Goal: Information Seeking & Learning: Learn about a topic

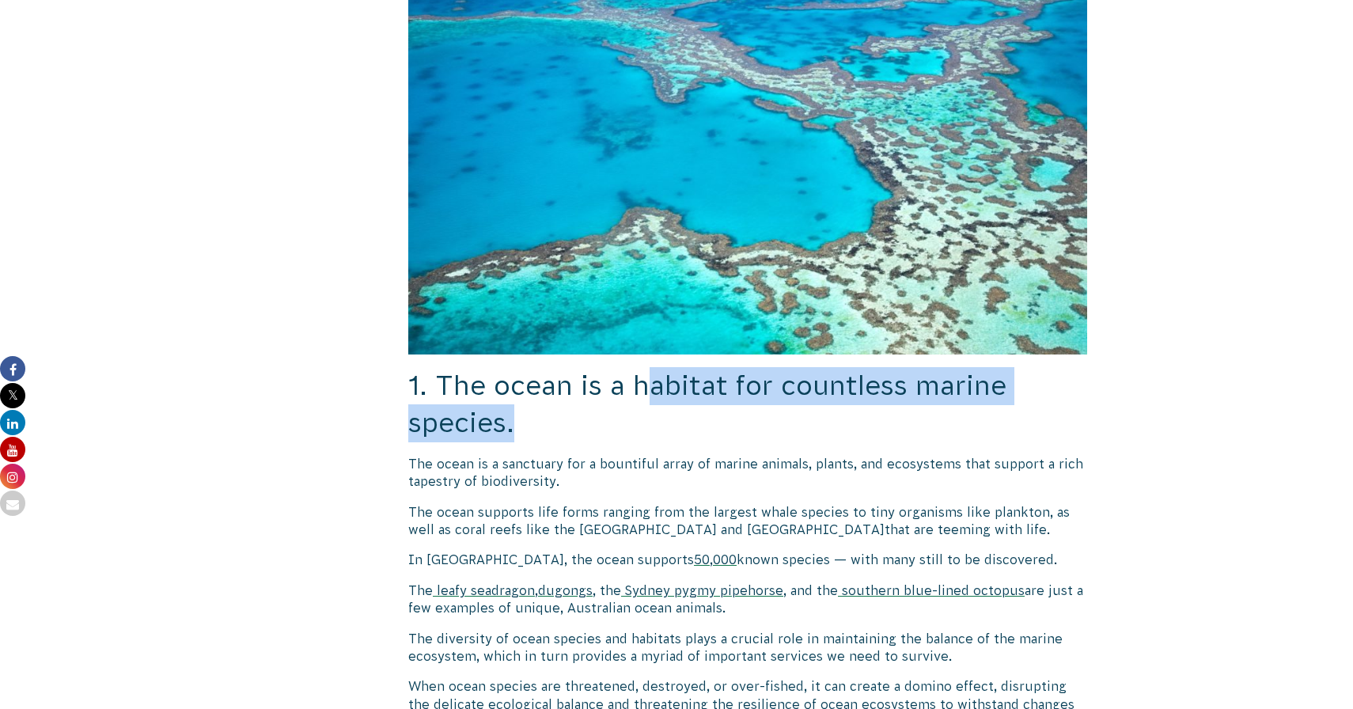
drag, startPoint x: 651, startPoint y: 369, endPoint x: 744, endPoint y: 415, distance: 104.3
click at [744, 415] on h2 "1. The ocean is a habitat for countless marine species." at bounding box center [747, 404] width 679 height 75
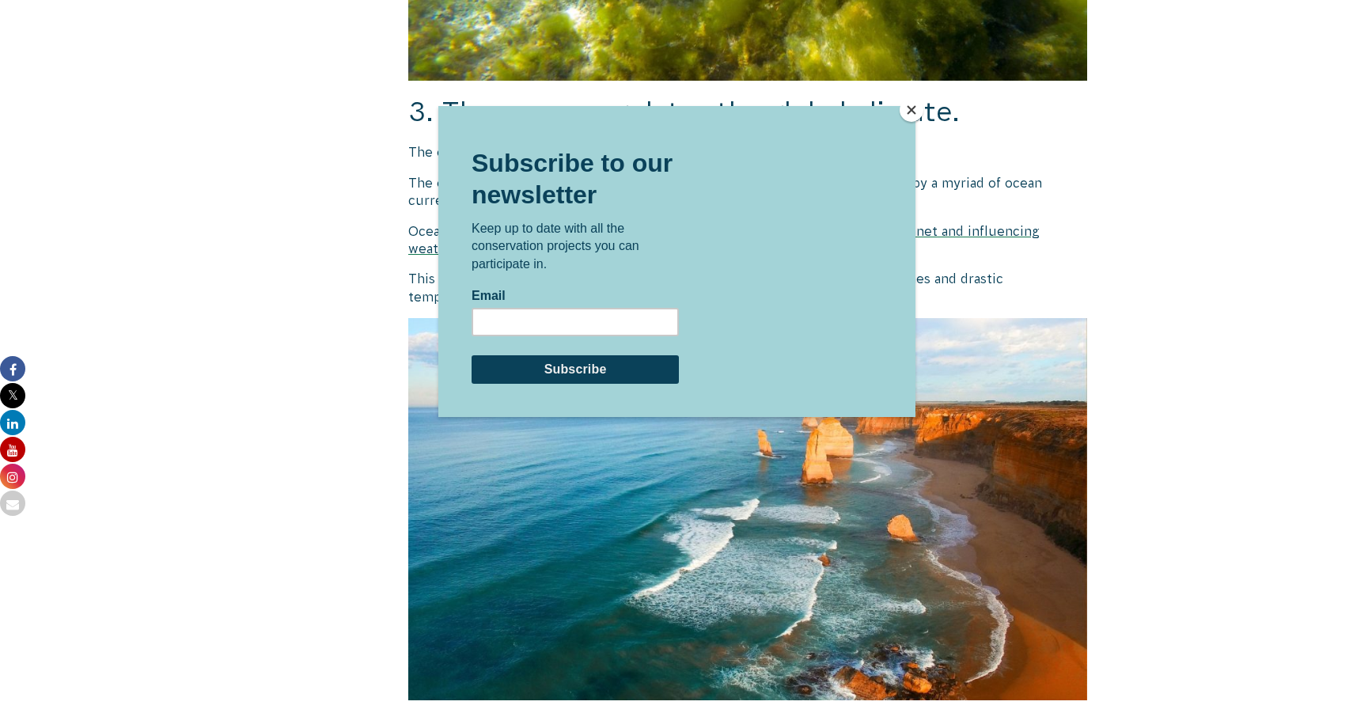
scroll to position [2317, 0]
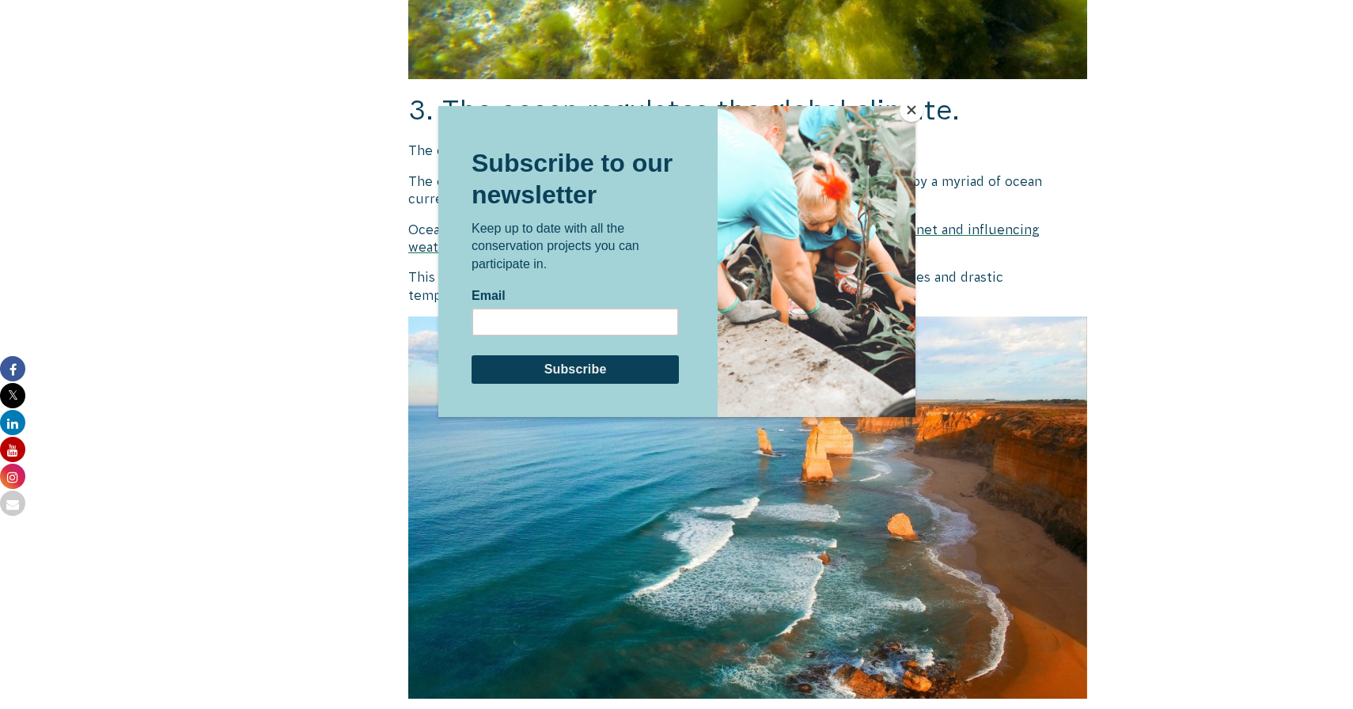
click at [911, 109] on button "Close" at bounding box center [911, 110] width 24 height 24
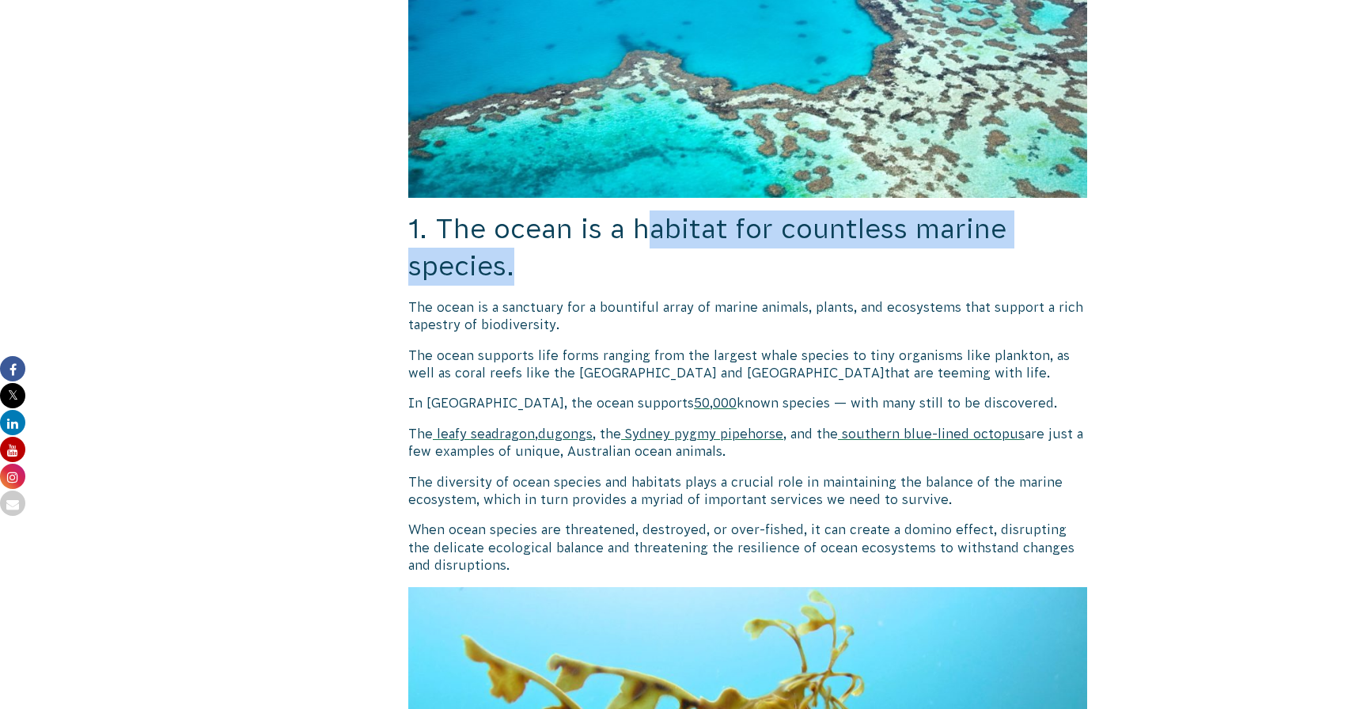
scroll to position [841, 0]
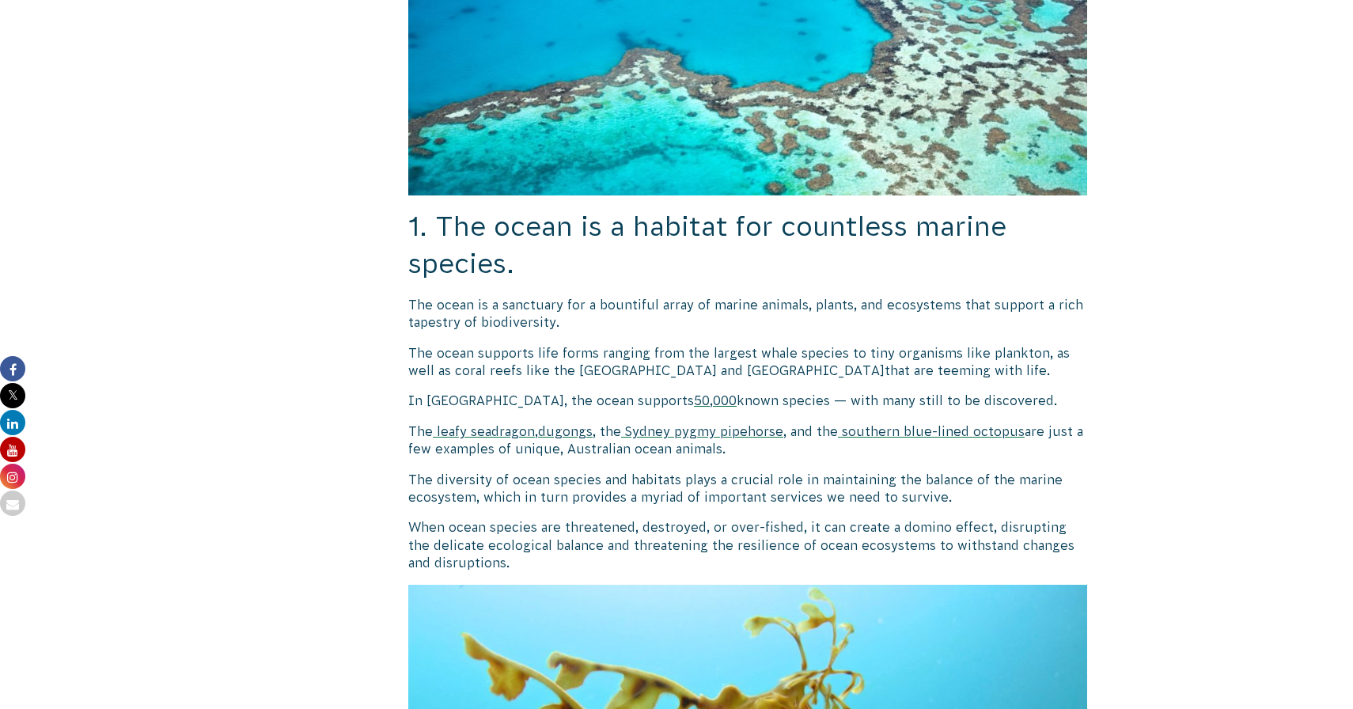
click at [677, 346] on span "The ocean supports life forms ranging from the largest whale species to tiny or…" at bounding box center [738, 362] width 661 height 32
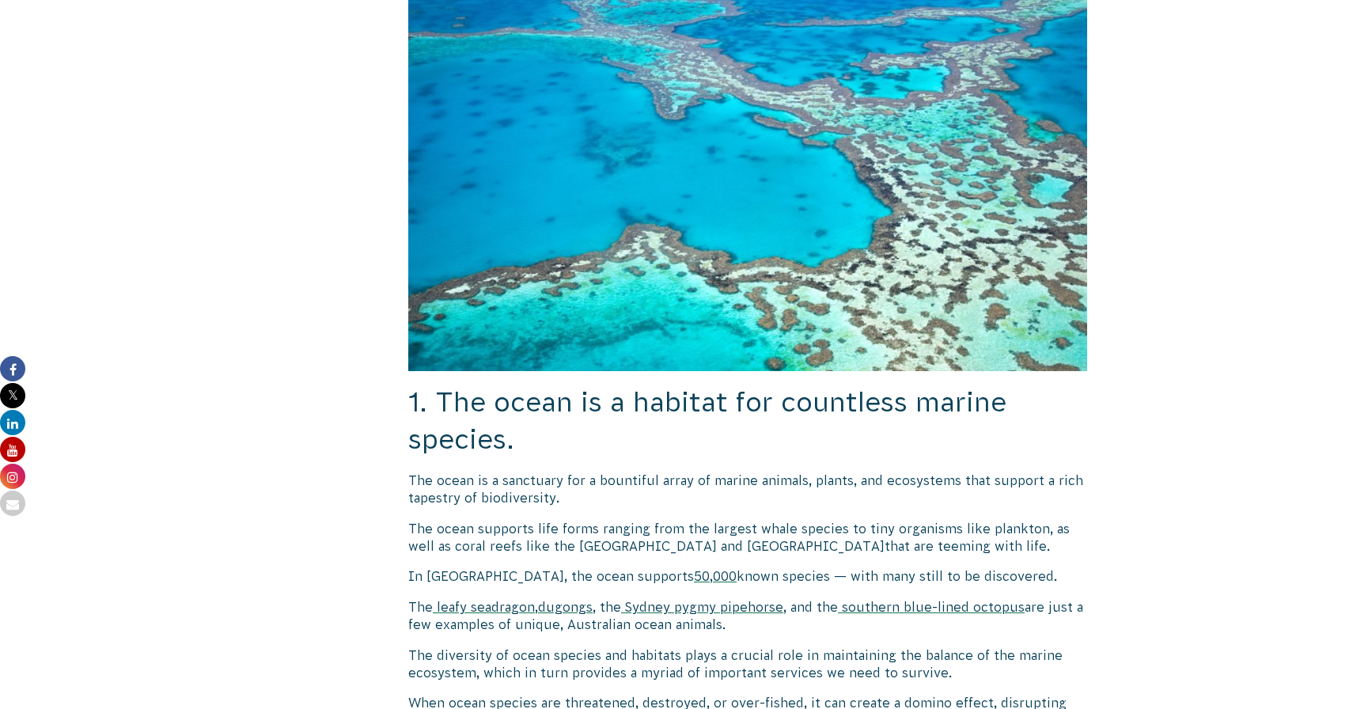
scroll to position [744, 0]
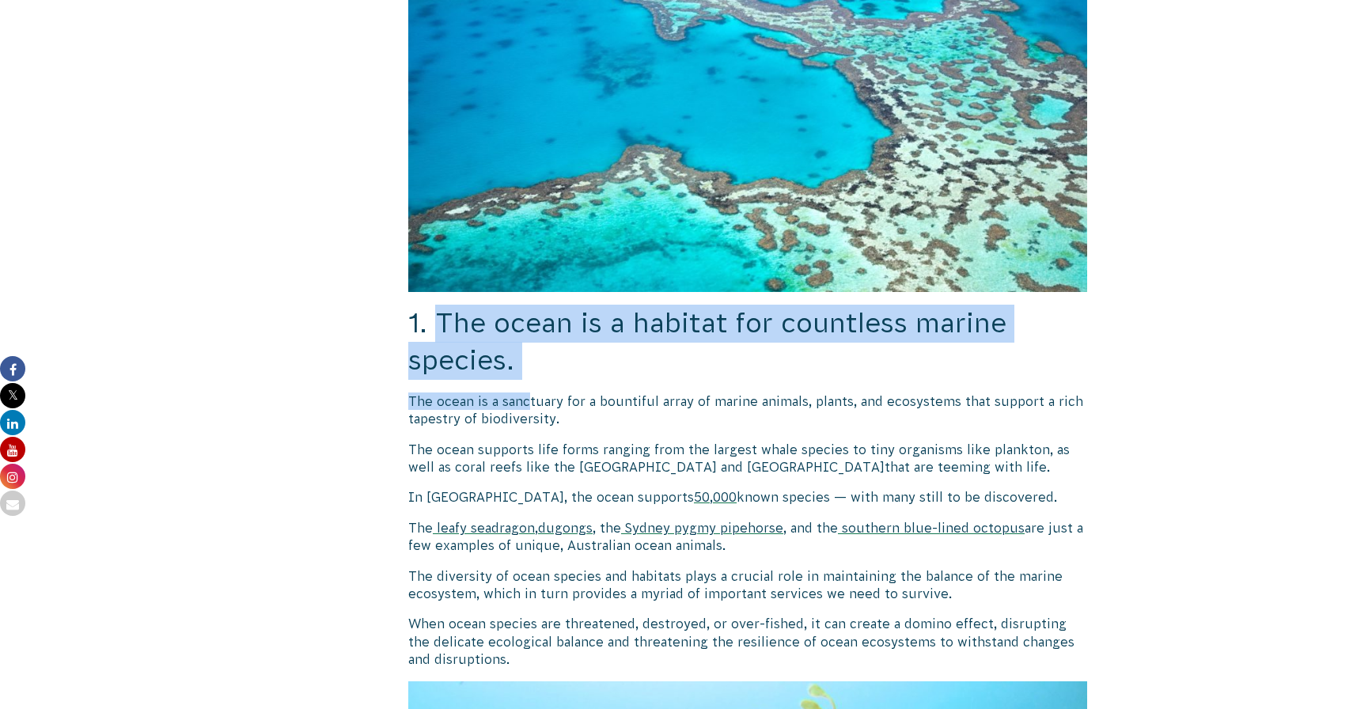
drag, startPoint x: 437, startPoint y: 301, endPoint x: 528, endPoint y: 376, distance: 118.5
click at [528, 394] on span "The ocean is a sanctuary for a bountiful array of marine animals, plants, and e…" at bounding box center [745, 410] width 675 height 32
drag, startPoint x: 438, startPoint y: 301, endPoint x: 503, endPoint y: 338, distance: 74.8
click at [504, 339] on span "1. The ocean is a habitat for countless marine species." at bounding box center [707, 342] width 598 height 68
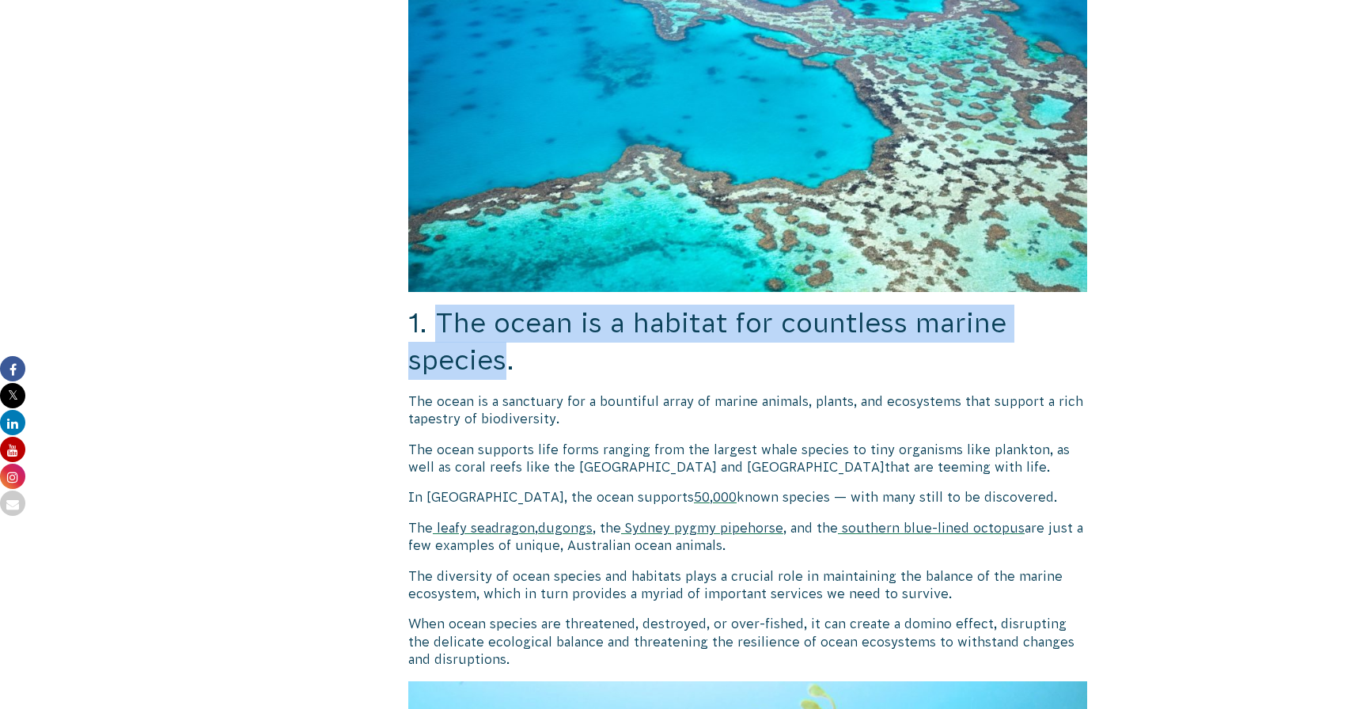
copy span "The ocean is a habitat for countless marine species"
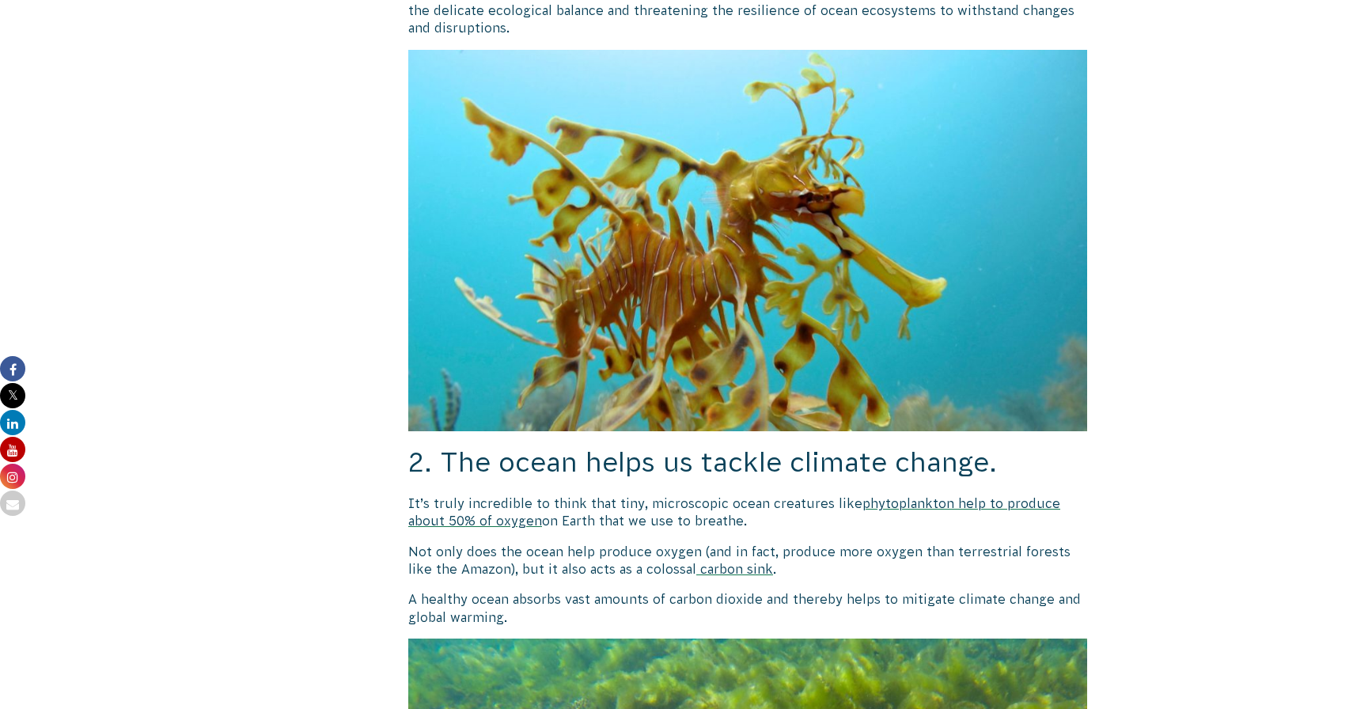
scroll to position [1513, 0]
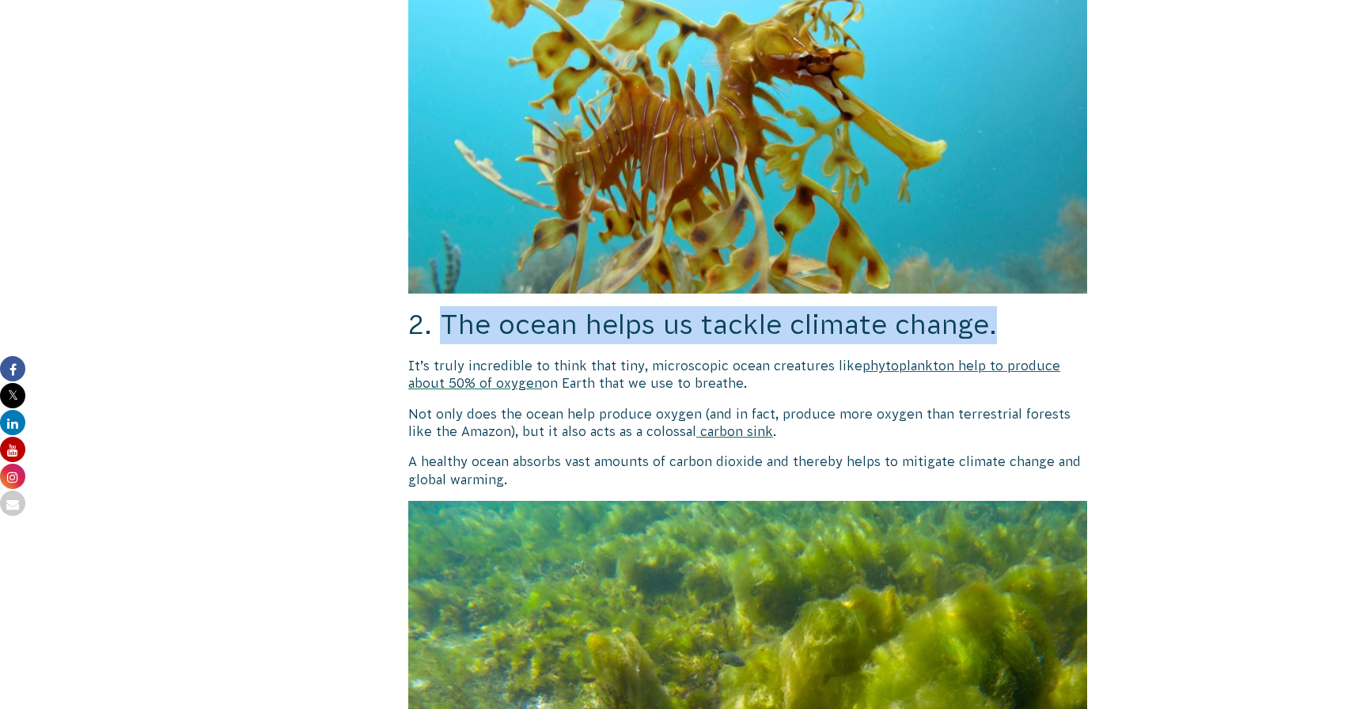
drag, startPoint x: 439, startPoint y: 301, endPoint x: 1114, endPoint y: 307, distance: 674.7
copy span "The ocean helps us tackle climate change."
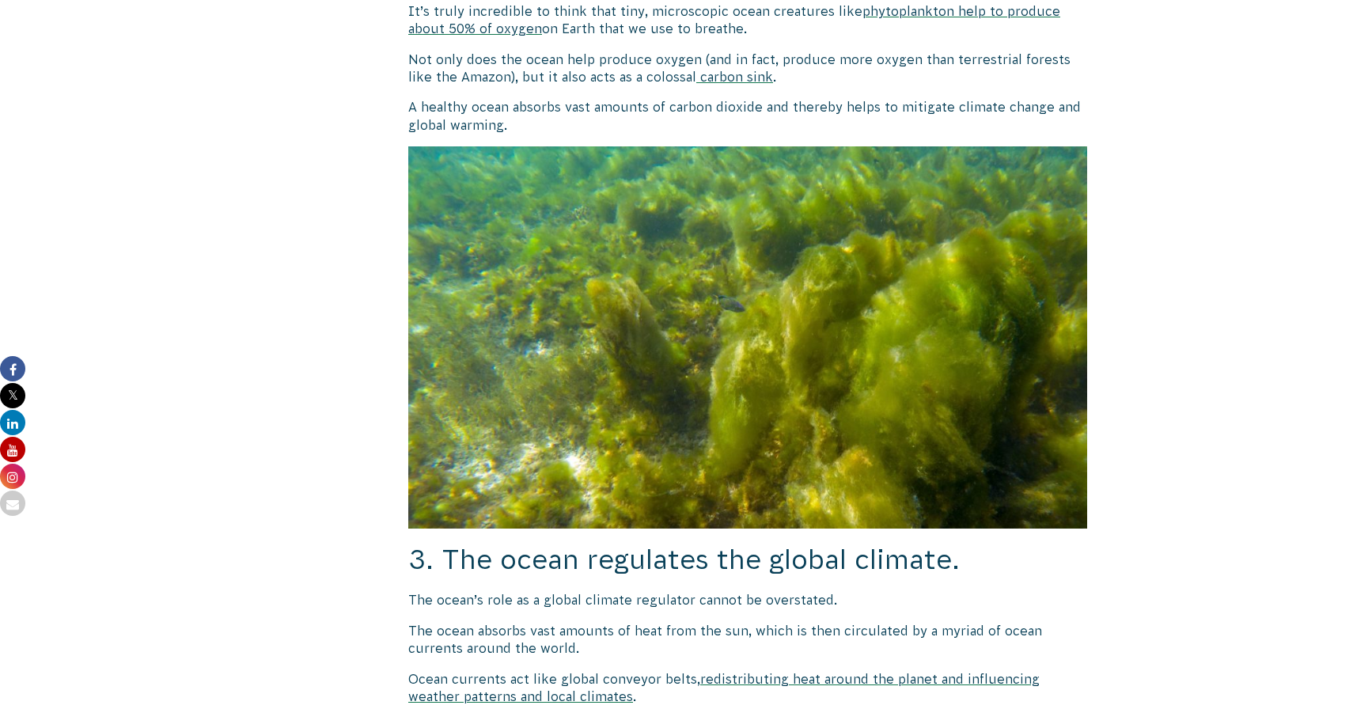
scroll to position [1815, 0]
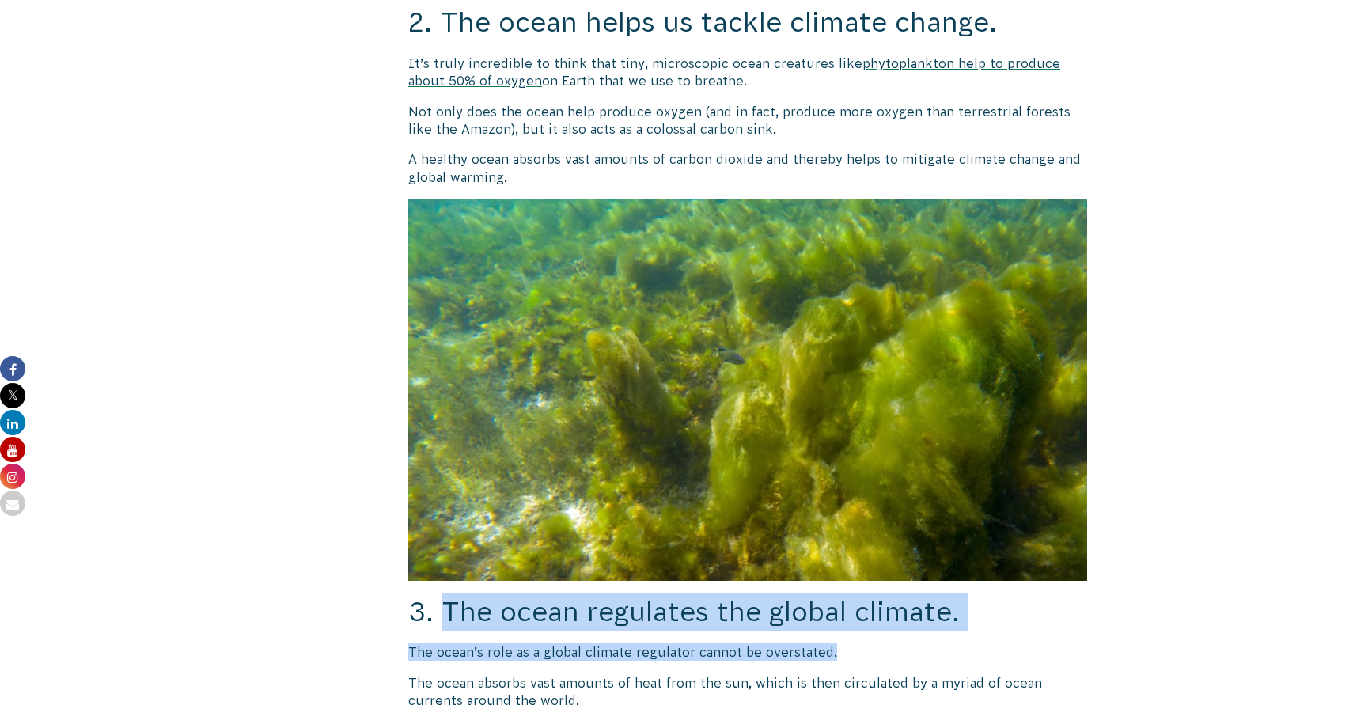
drag, startPoint x: 446, startPoint y: 601, endPoint x: 966, endPoint y: 643, distance: 521.3
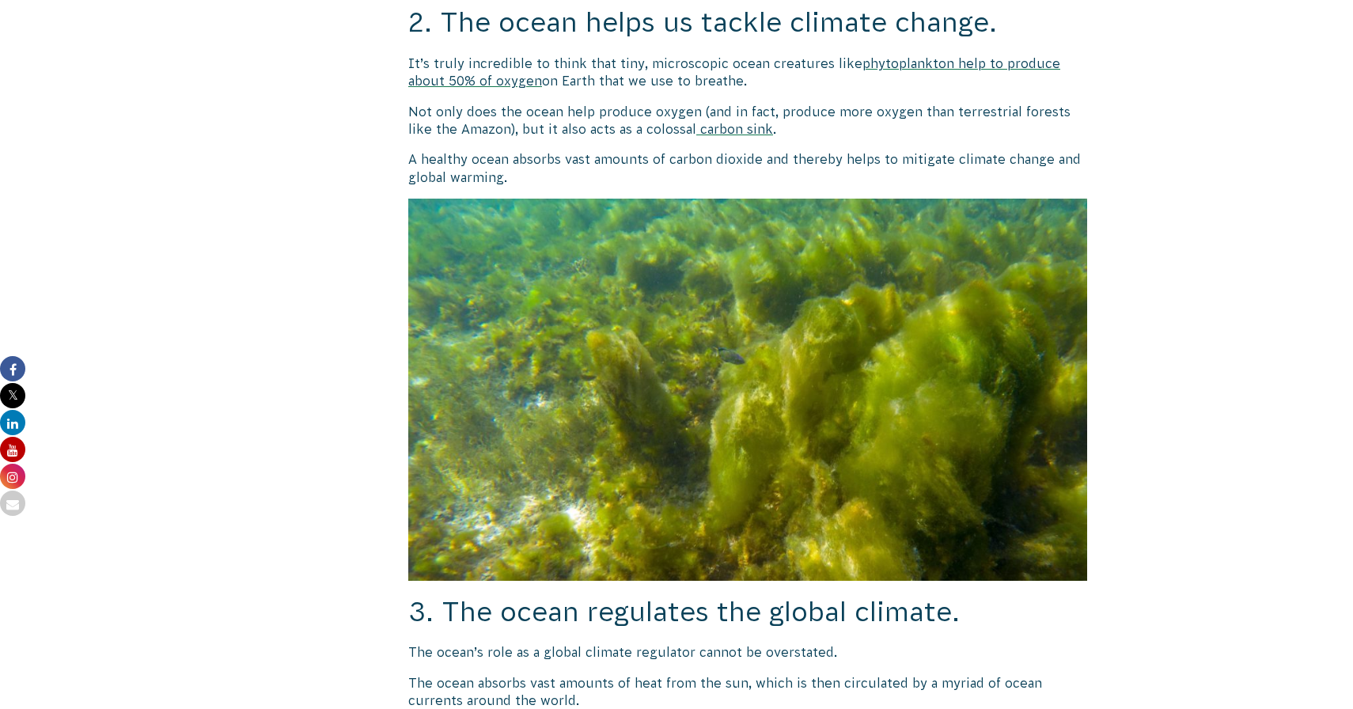
click at [955, 606] on span "3. The ocean regulates the global climate." at bounding box center [683, 611] width 551 height 30
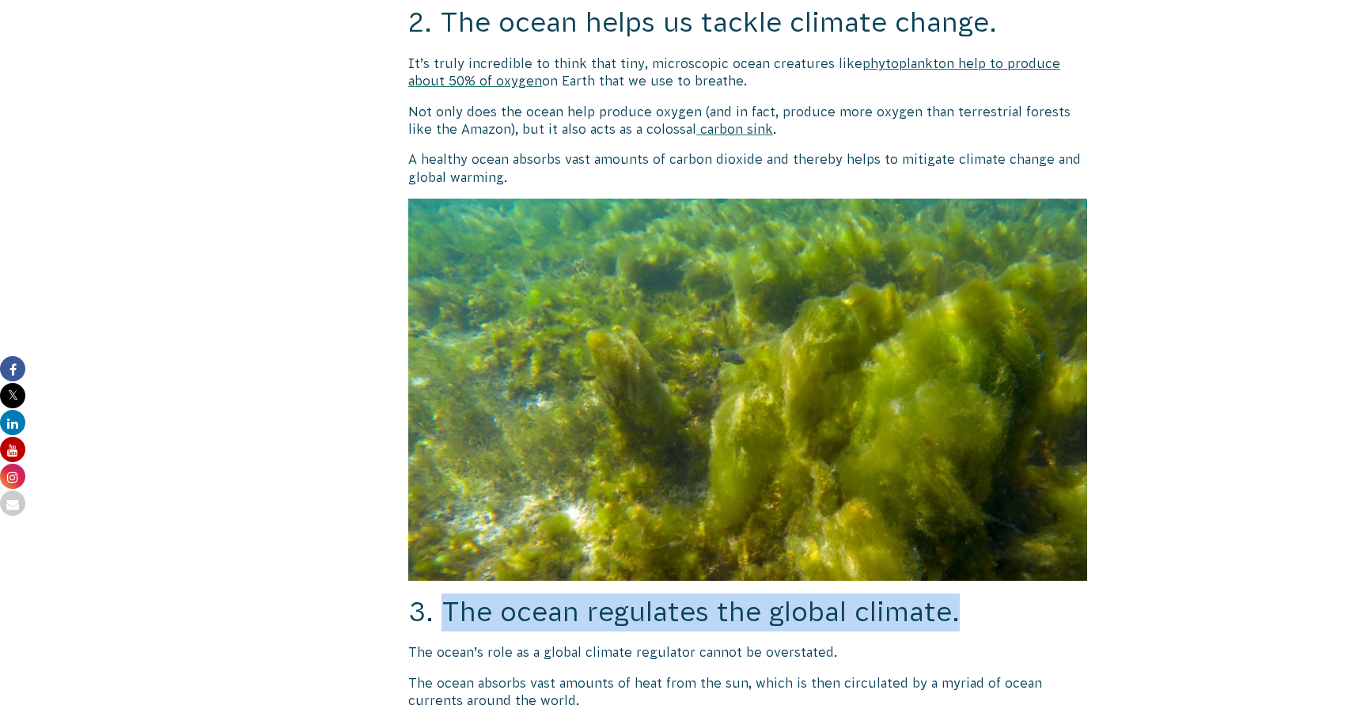
drag, startPoint x: 448, startPoint y: 600, endPoint x: 948, endPoint y: 626, distance: 500.6
click at [948, 643] on p "The ocean’s role as a global climate regulator cannot be overstated." at bounding box center [747, 651] width 679 height 17
drag, startPoint x: 443, startPoint y: 592, endPoint x: 949, endPoint y: 584, distance: 506.3
click at [949, 596] on span "3. The ocean regulates the global climate." at bounding box center [683, 611] width 551 height 30
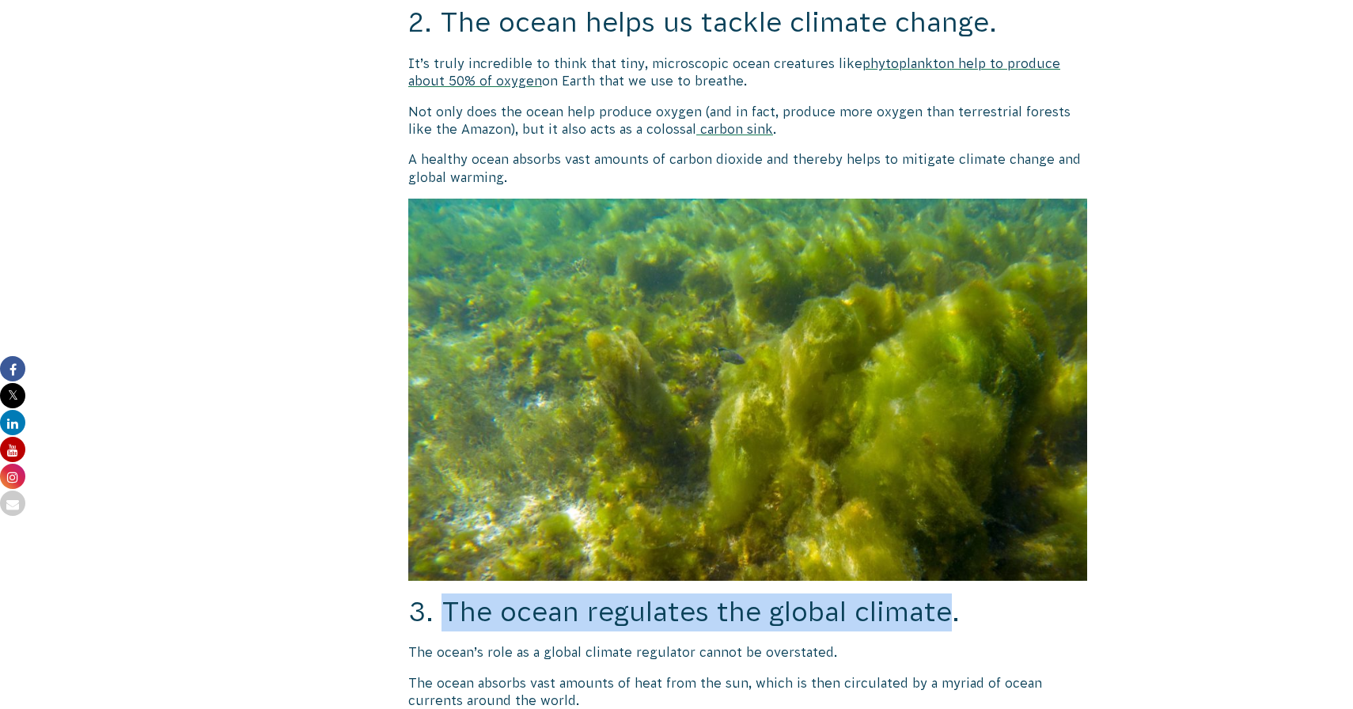
copy span "The ocean regulates the global climate"
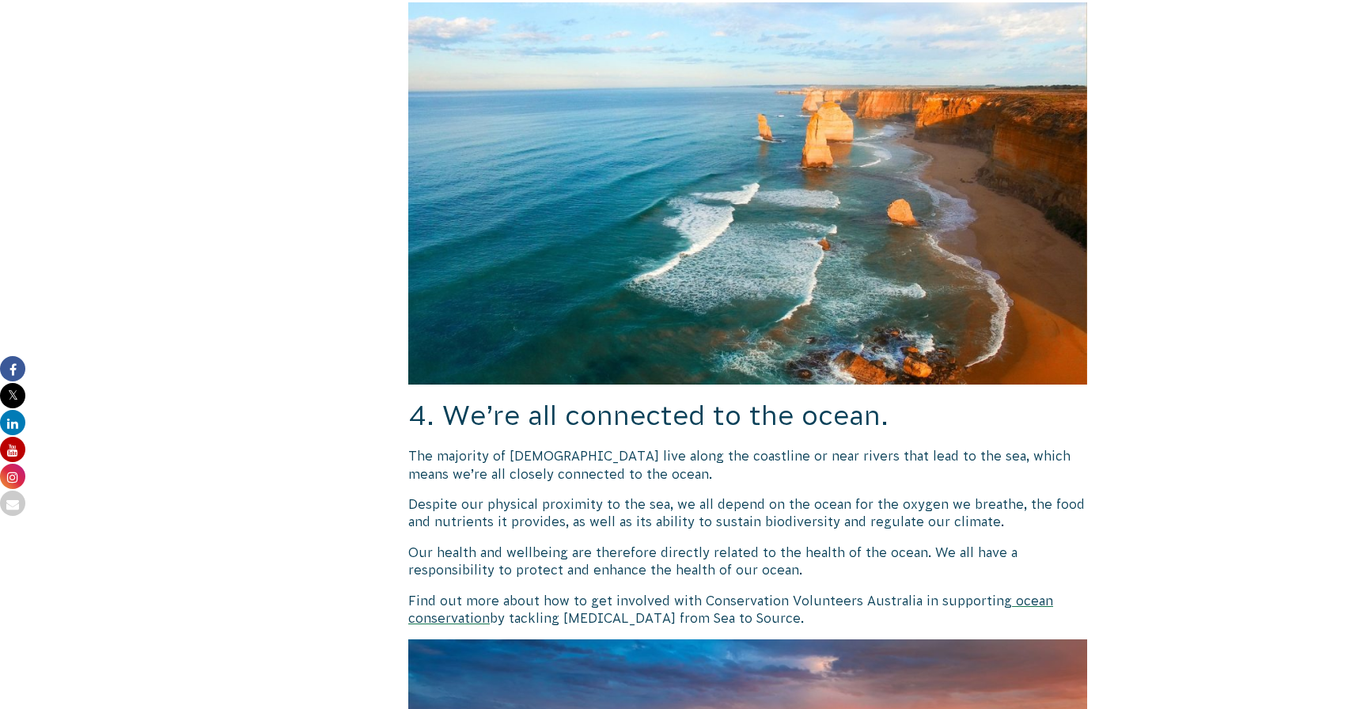
scroll to position [2609, 0]
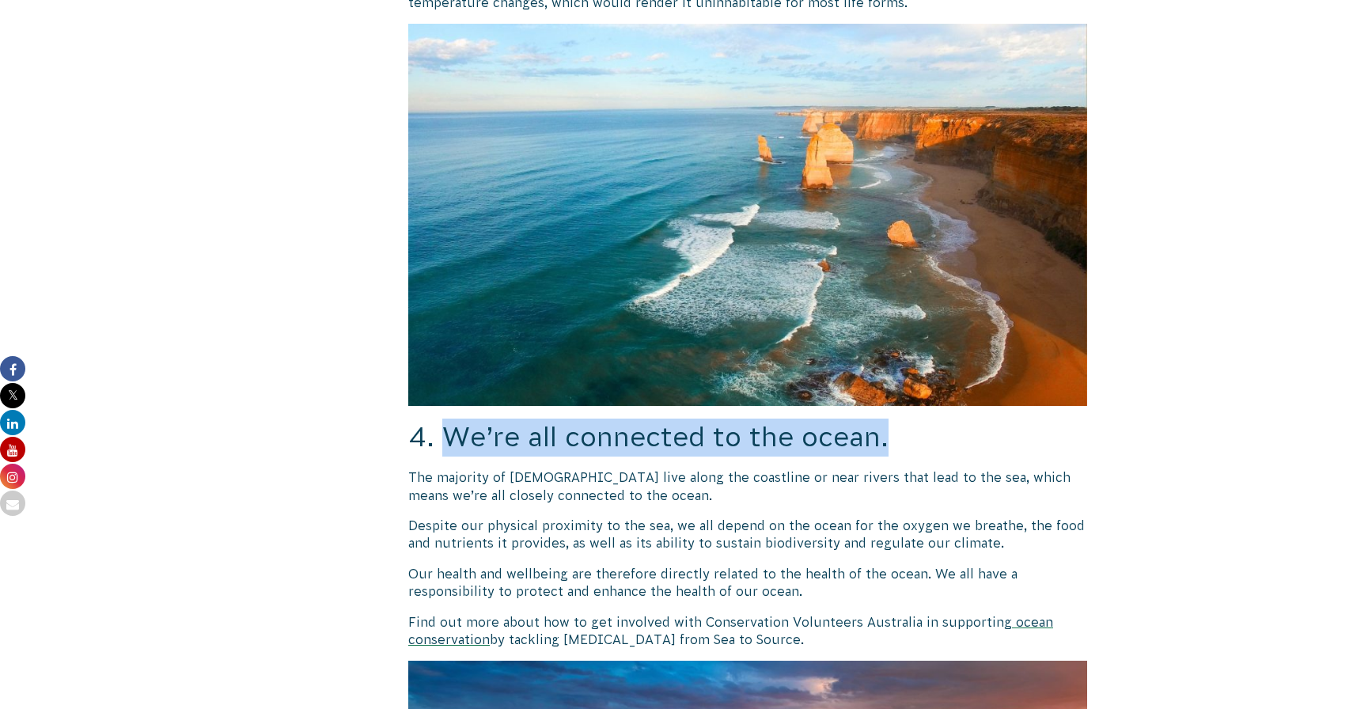
drag, startPoint x: 440, startPoint y: 423, endPoint x: 1076, endPoint y: 407, distance: 636.1
click at [1076, 418] on h2 "4. We’re all connected to the ocean." at bounding box center [747, 437] width 679 height 38
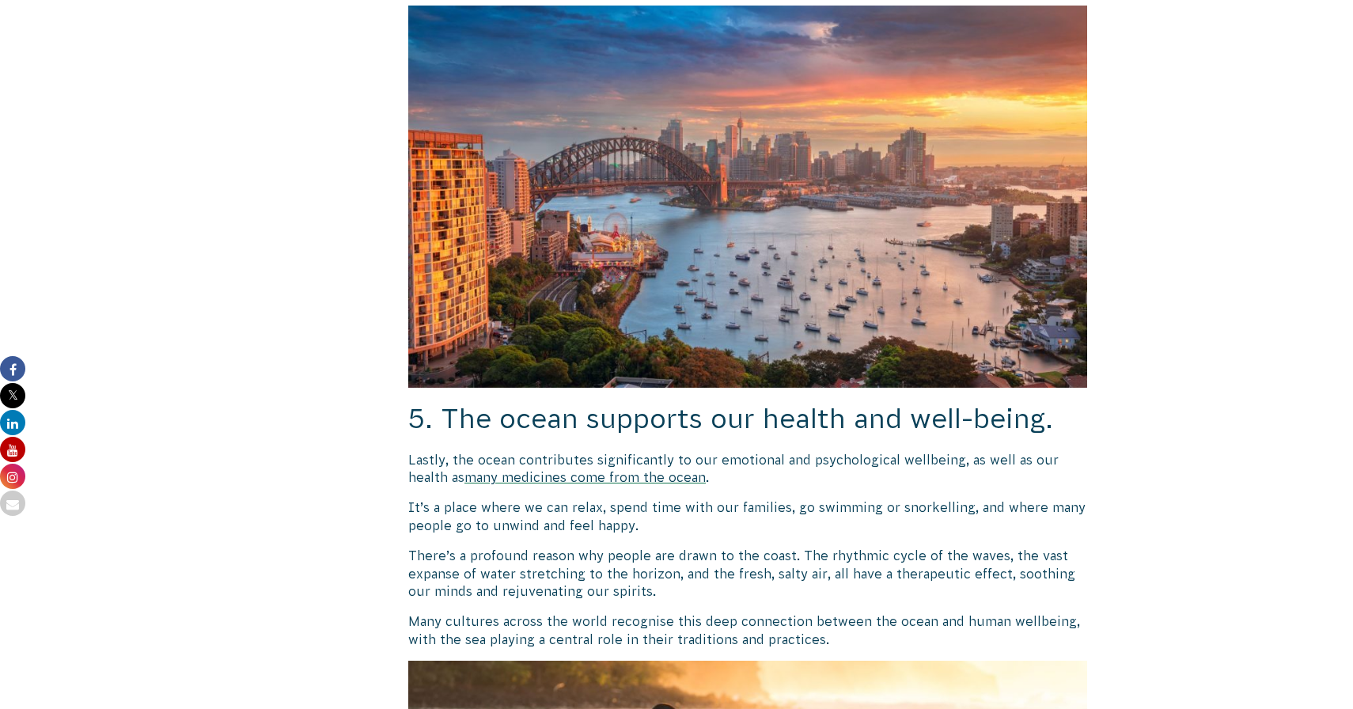
scroll to position [3237, 0]
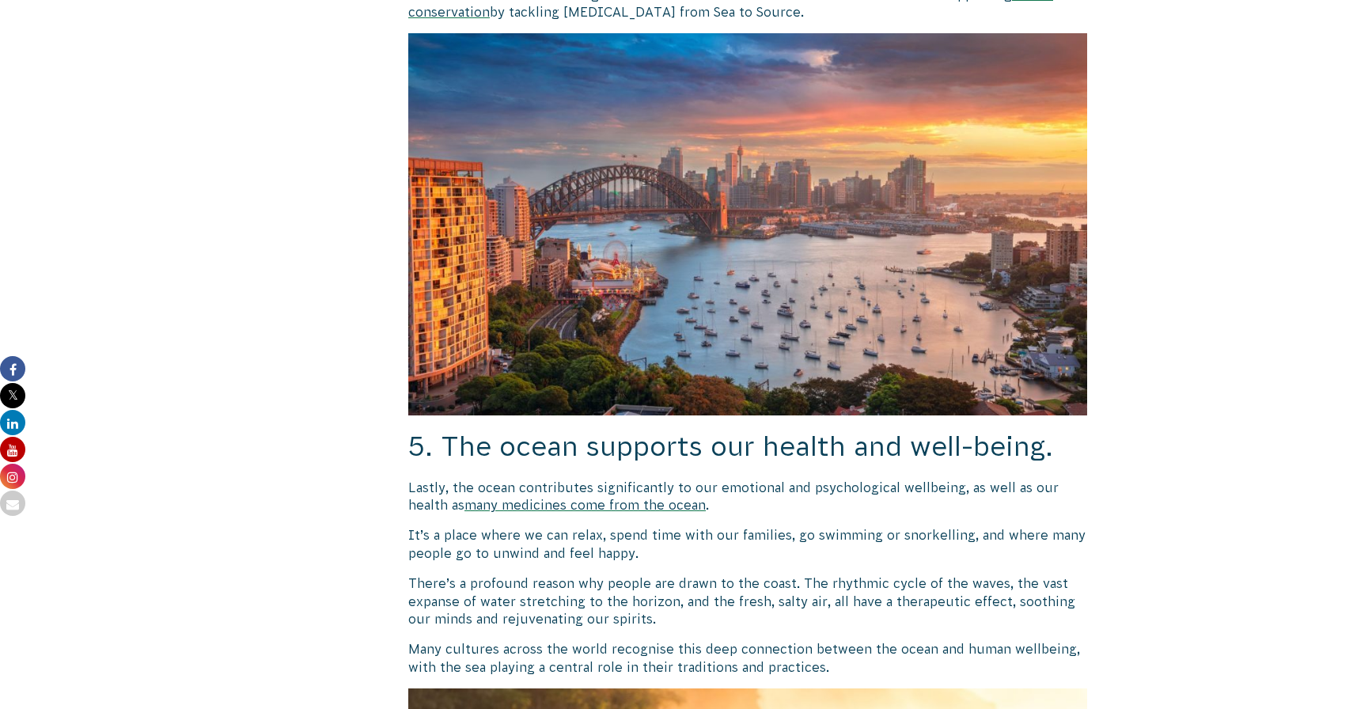
drag, startPoint x: 445, startPoint y: 414, endPoint x: 860, endPoint y: 482, distance: 420.0
click at [484, 431] on span "5. The ocean supports our health and well-being." at bounding box center [730, 446] width 645 height 30
click at [444, 431] on span "5. The ocean supports our health and well-being." at bounding box center [730, 446] width 645 height 30
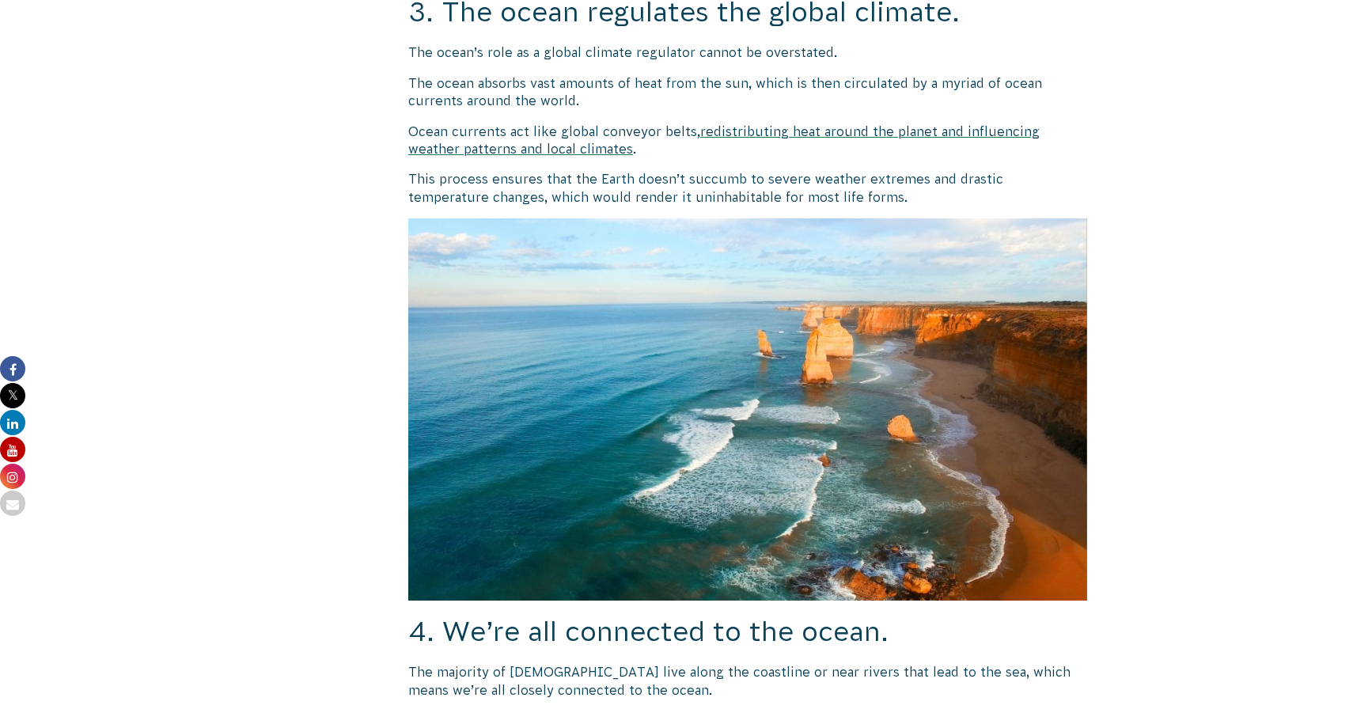
scroll to position [2404, 0]
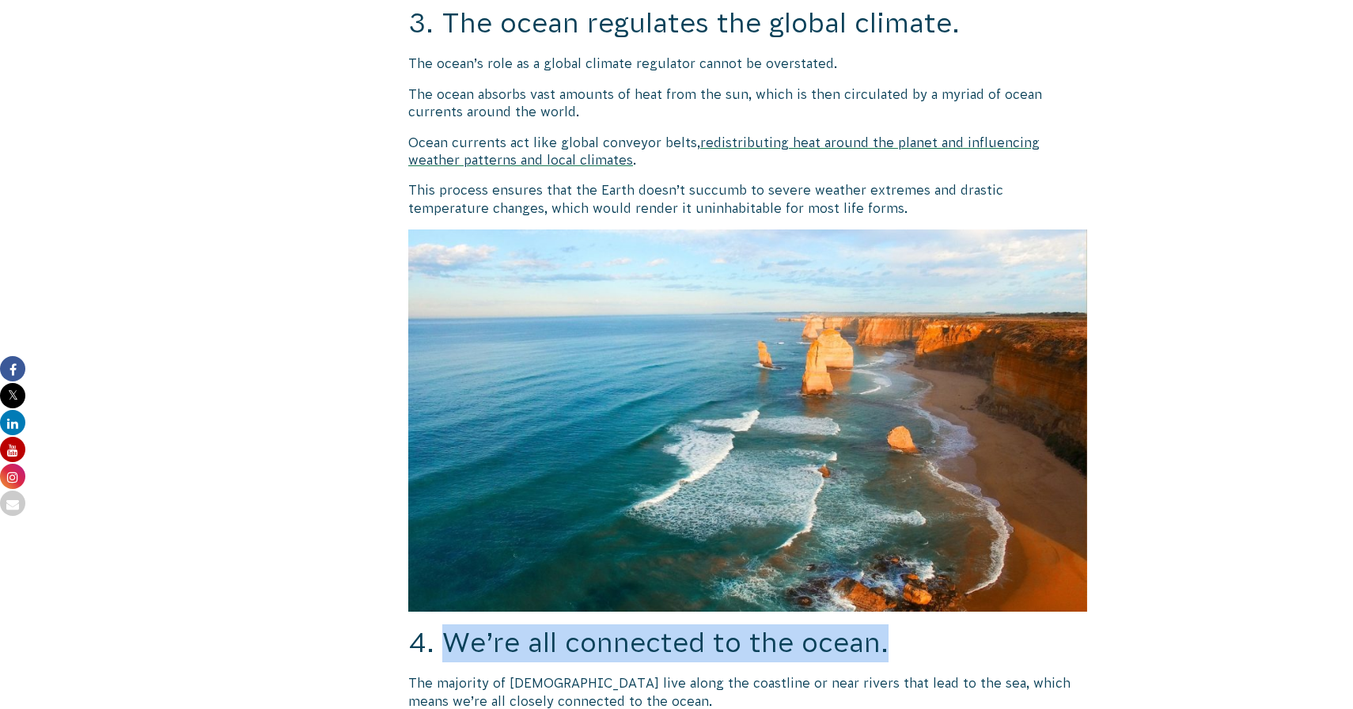
drag, startPoint x: 445, startPoint y: 625, endPoint x: 1018, endPoint y: 626, distance: 573.4
click at [1018, 626] on h2 "4. We’re all connected to the ocean." at bounding box center [747, 643] width 679 height 38
copy span "We’re all connected to the ocean."
click at [675, 295] on img at bounding box center [747, 420] width 679 height 382
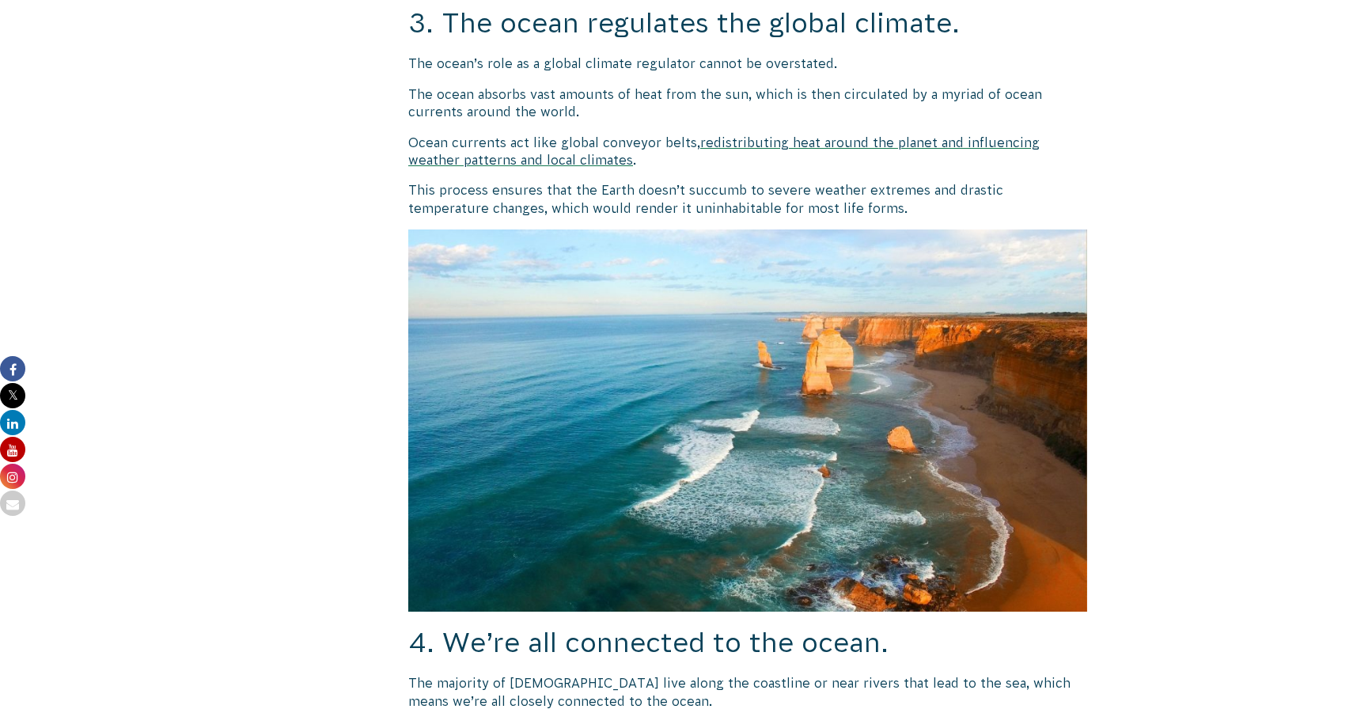
click at [278, 184] on div "[DATE] CVA Updates" at bounding box center [320, 178] width 109 height 4377
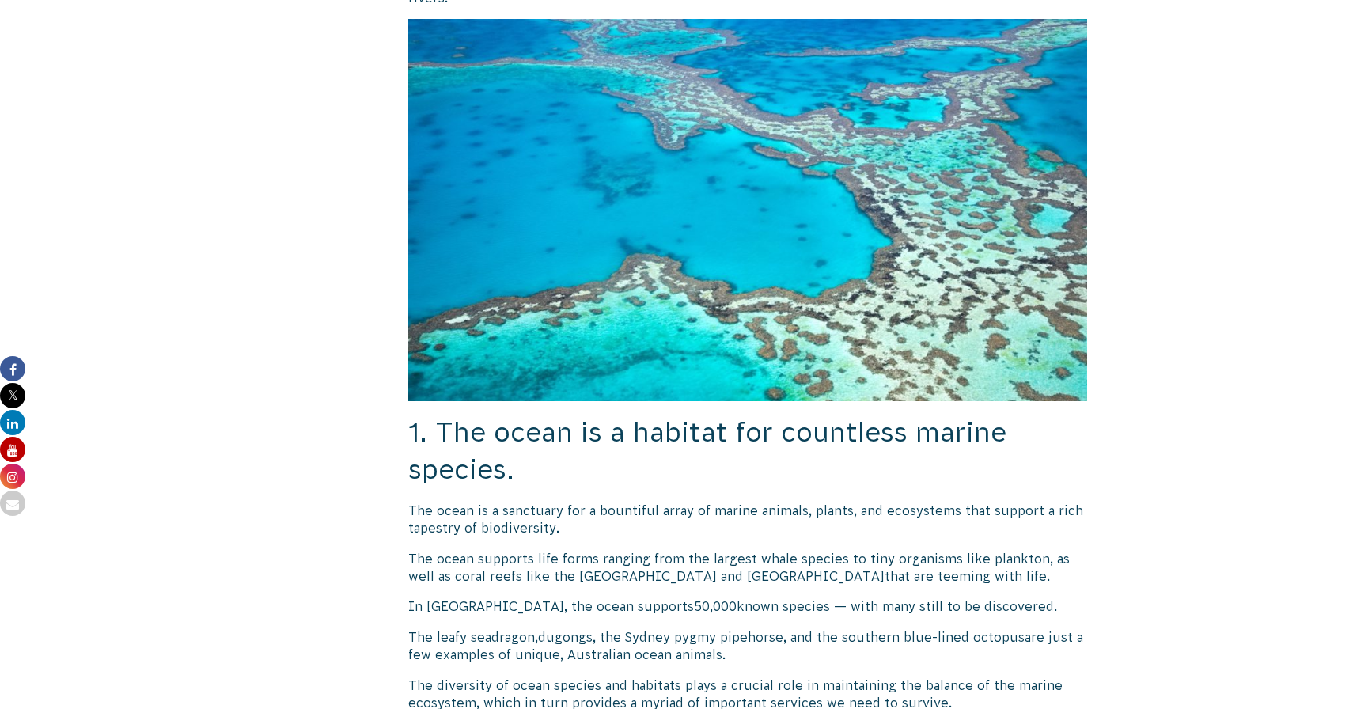
scroll to position [0, 0]
